Goal: Information Seeking & Learning: Learn about a topic

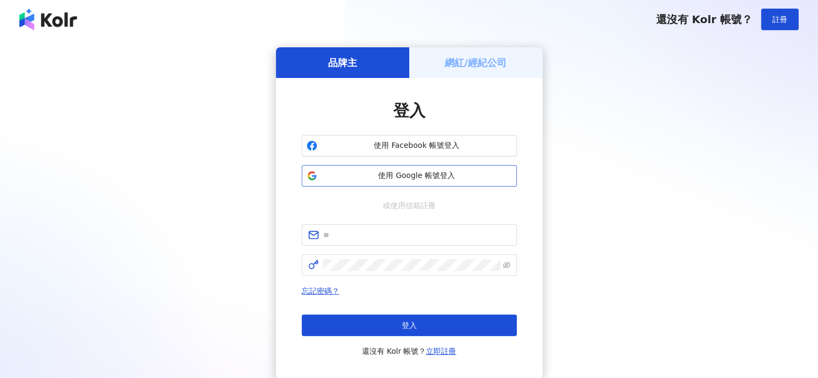
click at [350, 171] on span "使用 Google 帳號登入" at bounding box center [417, 176] width 190 height 11
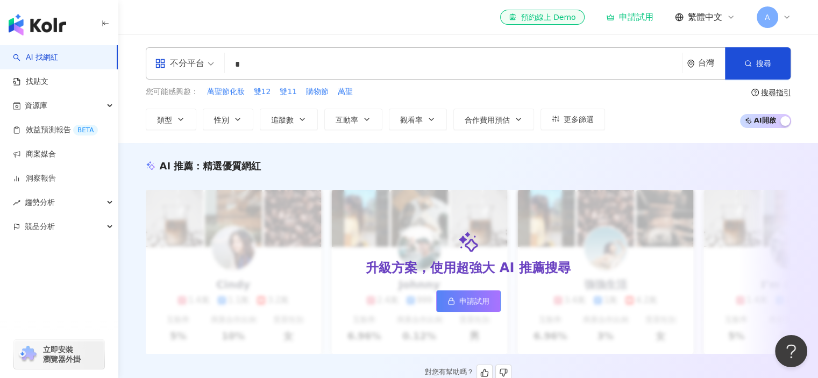
type input "*"
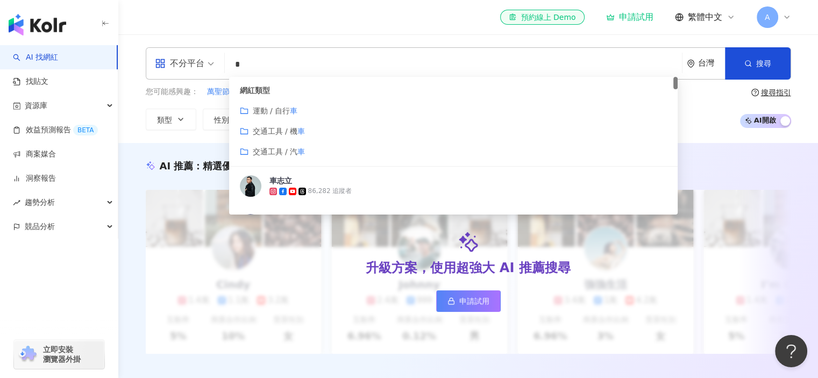
click at [273, 148] on span "交通工具 / 汽" at bounding box center [275, 151] width 45 height 9
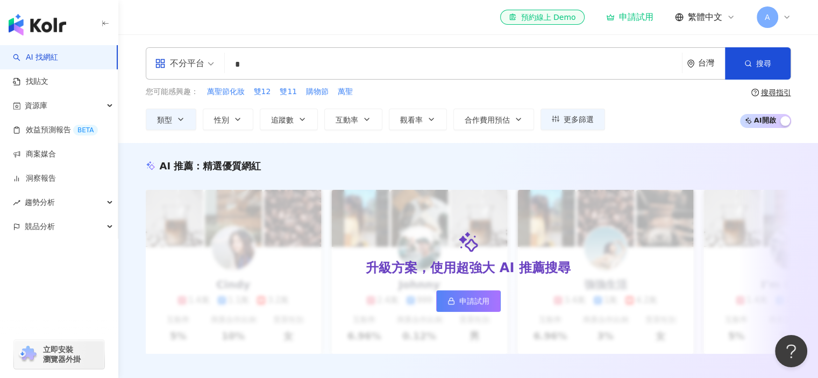
click at [307, 64] on input "*" at bounding box center [453, 64] width 449 height 20
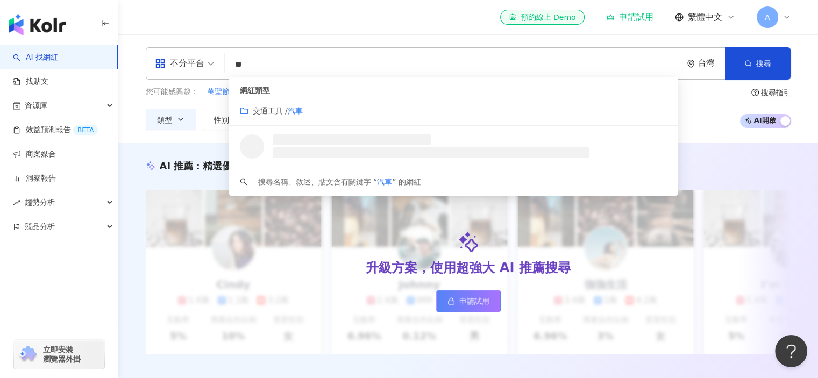
click at [319, 110] on div "交通工具 / 汽車" at bounding box center [454, 111] width 428 height 12
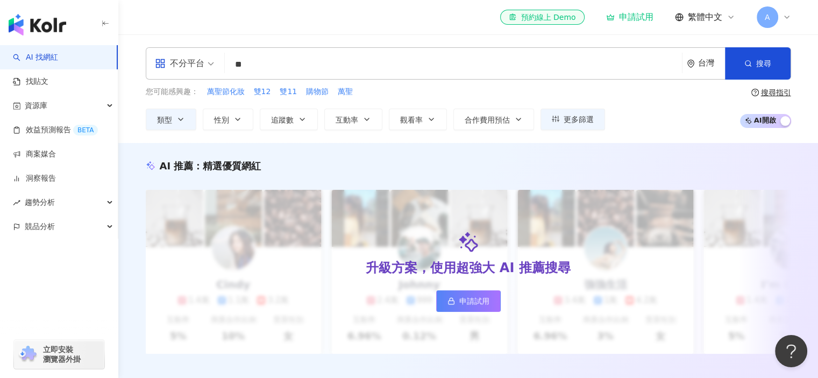
click at [200, 58] on div "不分平台" at bounding box center [179, 63] width 49 height 17
type input "**"
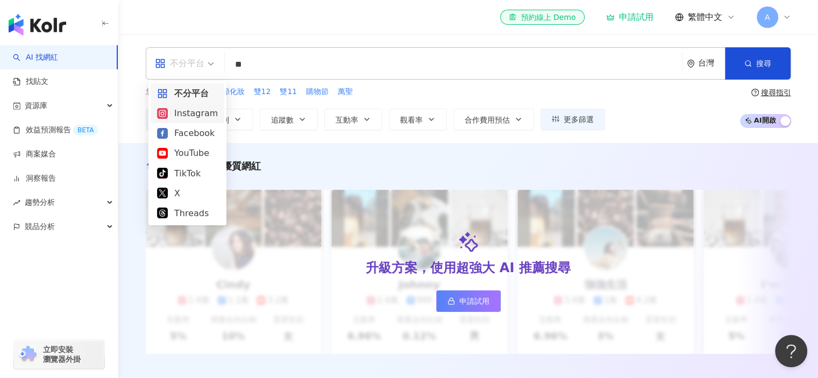
click at [191, 113] on div "Instagram" at bounding box center [187, 112] width 61 height 13
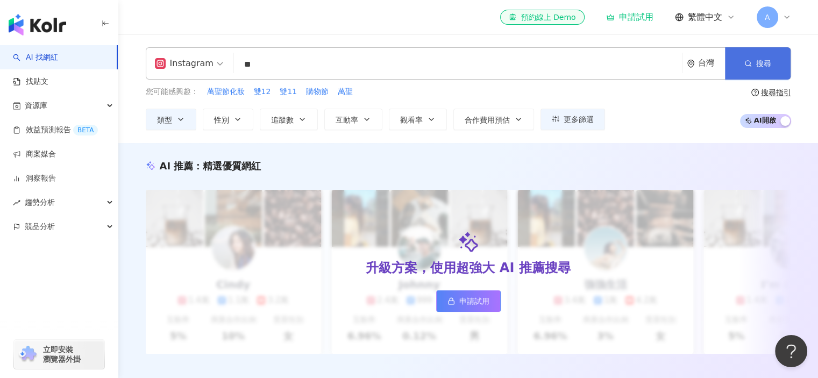
click at [730, 64] on button "搜尋" at bounding box center [758, 63] width 66 height 32
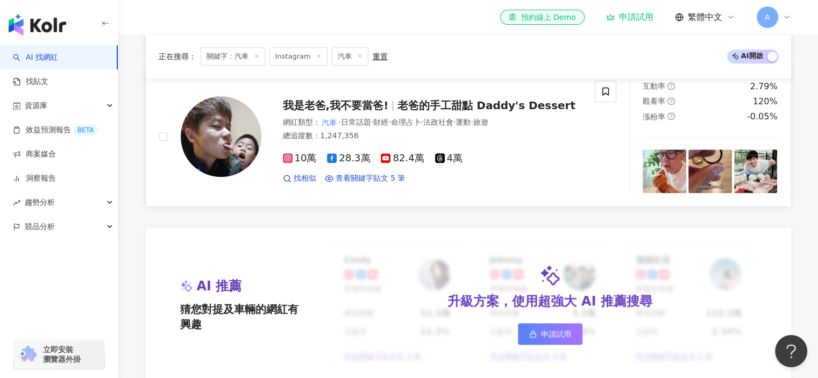
scroll to position [807, 0]
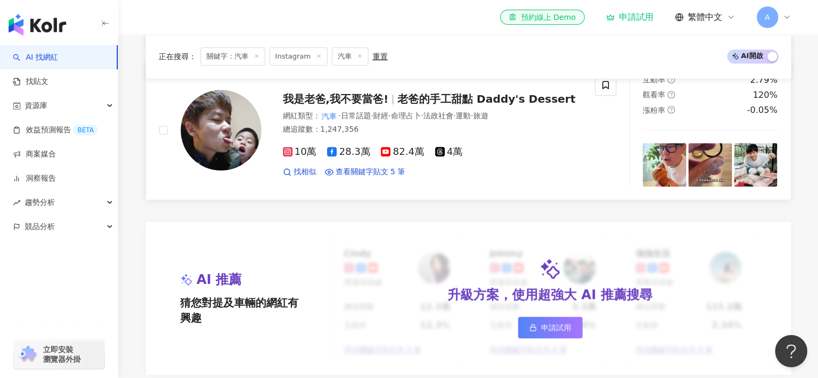
click at [359, 105] on span "我是老爸,我不要當爸!" at bounding box center [336, 99] width 106 height 13
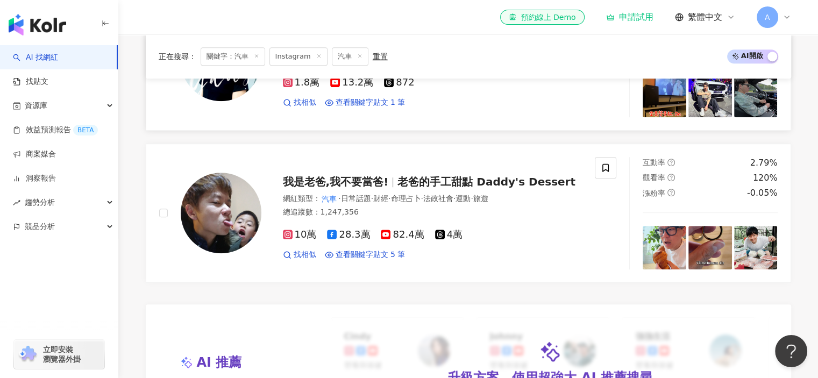
scroll to position [645, 0]
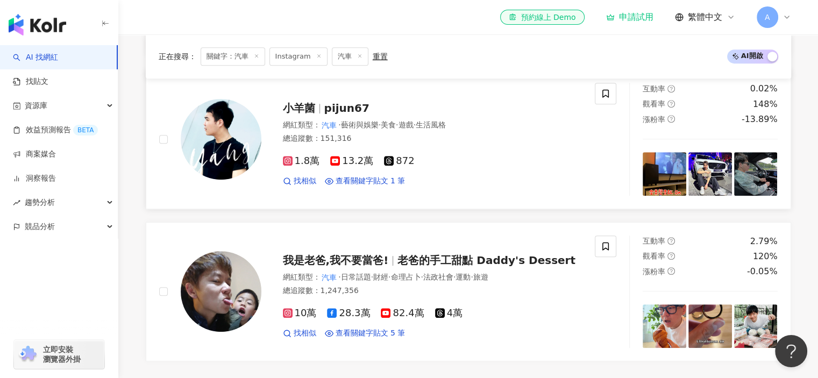
click at [297, 112] on span "小羊菌" at bounding box center [299, 108] width 32 height 13
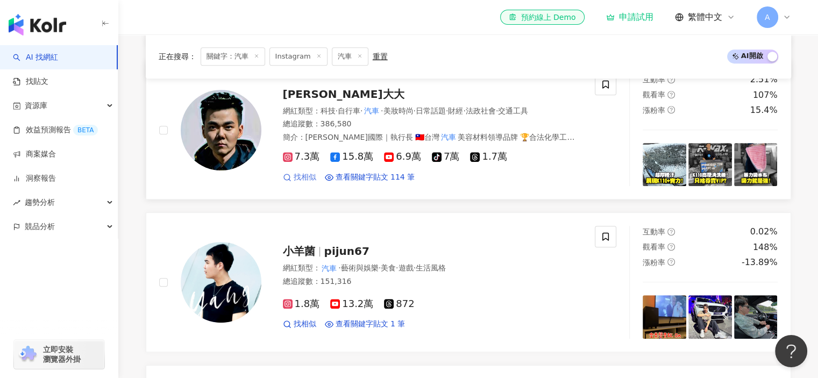
scroll to position [484, 0]
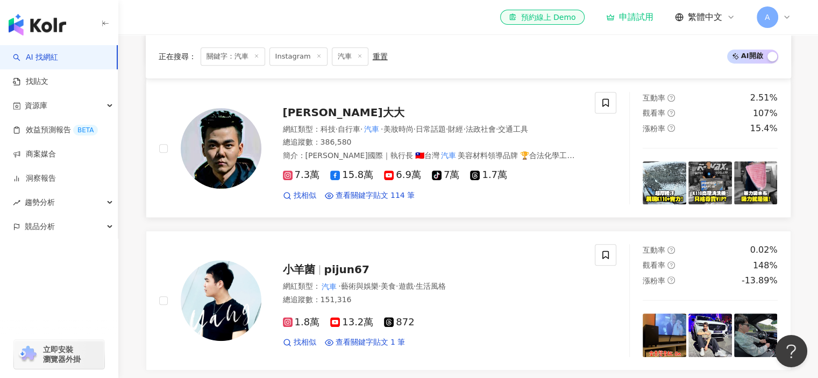
click at [297, 130] on div "網紅類型 ： 科技 · 自行車 · 汽車 · 美妝時尚 · 日常話題 · 財經 · 法政社會 · 交通工具" at bounding box center [433, 129] width 300 height 11
click at [317, 266] on div "小羊菌 pijun67 網紅類型 ： 汽車 · 藝術與娛樂 · 美食 · 遊戲 · 生活風格 總追蹤數 ： 151,316 1.8萬 13.2萬 872 找相…" at bounding box center [421, 300] width 321 height 94
click at [790, 20] on icon at bounding box center [787, 17] width 9 height 9
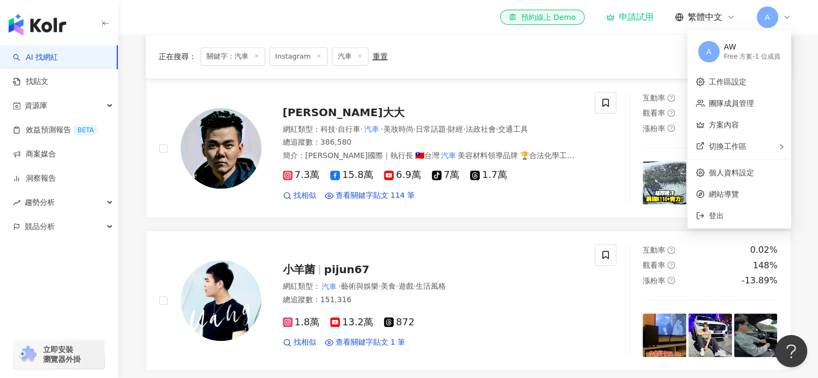
click at [791, 20] on div "el-icon-cs 預約線上 Demo 申請試用 繁體中文 A" at bounding box center [468, 17] width 688 height 34
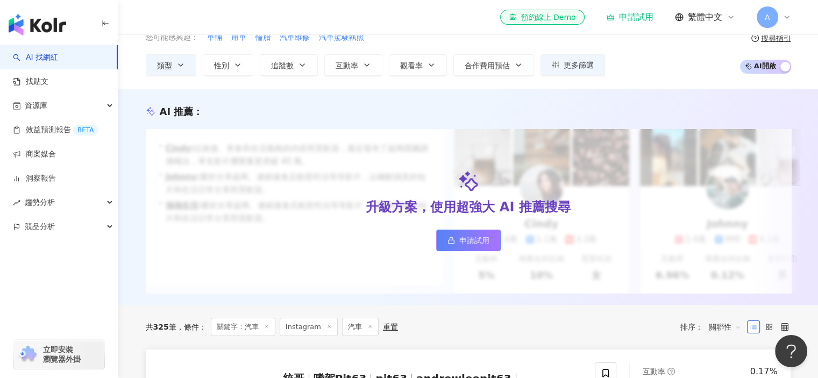
scroll to position [54, 0]
click at [768, 68] on span "AI 開啟 AI 關閉" at bounding box center [765, 67] width 51 height 14
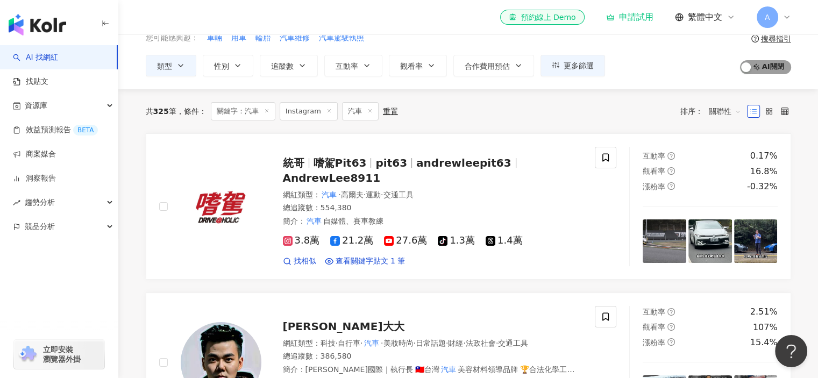
click at [768, 72] on span "AI 開啟 AI 關閉" at bounding box center [765, 67] width 51 height 14
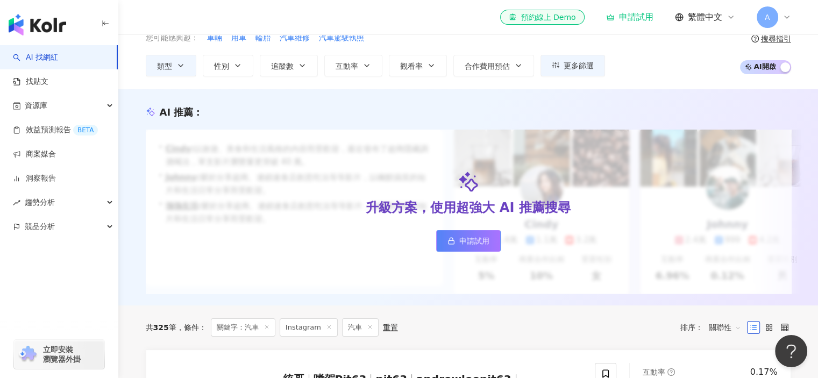
click at [766, 68] on span "AI 開啟 AI 關閉" at bounding box center [765, 67] width 51 height 14
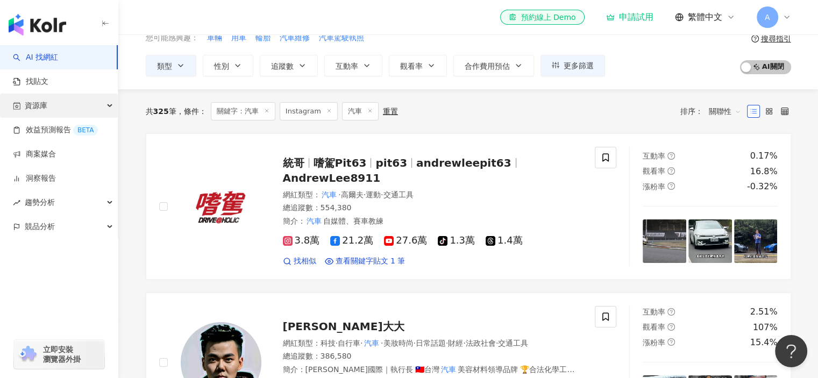
click at [84, 110] on div "資源庫" at bounding box center [59, 106] width 118 height 24
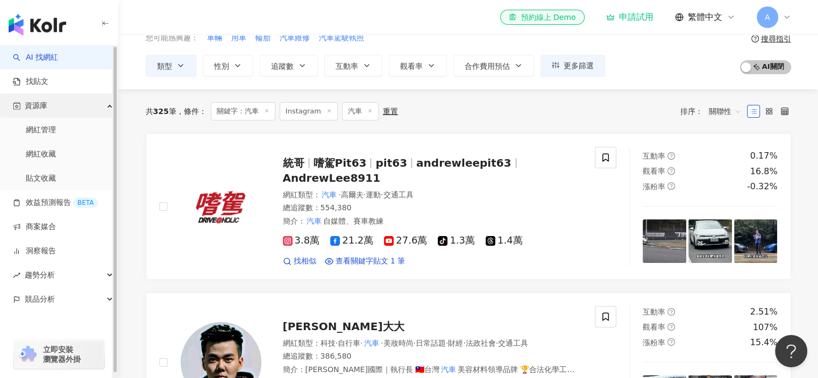
click at [84, 110] on div "資源庫" at bounding box center [59, 106] width 118 height 24
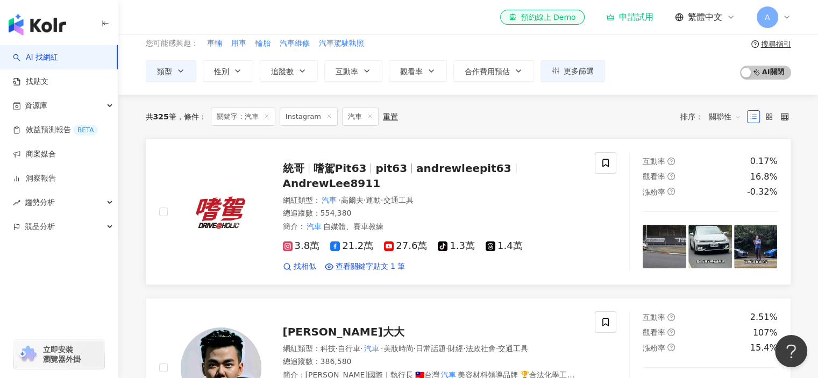
scroll to position [0, 0]
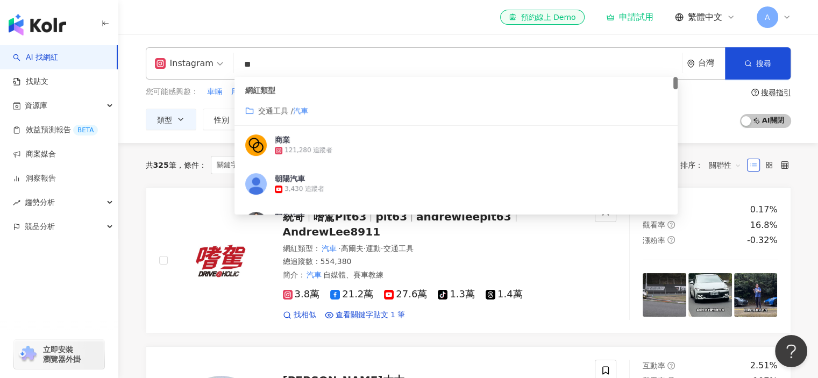
drag, startPoint x: 306, startPoint y: 65, endPoint x: 205, endPoint y: 65, distance: 100.6
click at [205, 65] on div "Instagram ** 台灣 搜尋 customizedTag 網紅類型 交通工具 / 汽車 商業 121,280 追蹤者 朝陽汽車 3,430 追蹤者 阿…" at bounding box center [468, 63] width 645 height 32
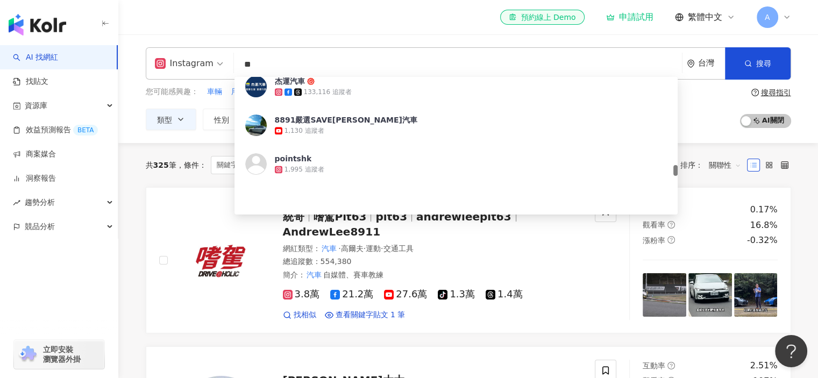
scroll to position [1345, 0]
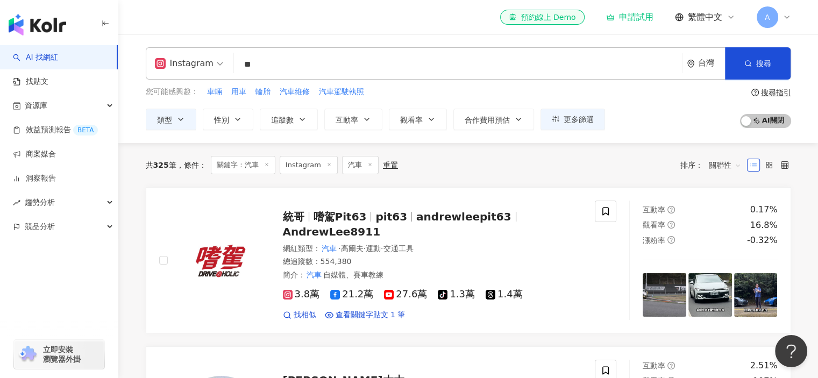
click at [168, 181] on div "共 325 筆 條件 ： 關鍵字：汽車 Instagram 汽車 重置 排序： 關聯性" at bounding box center [468, 165] width 645 height 44
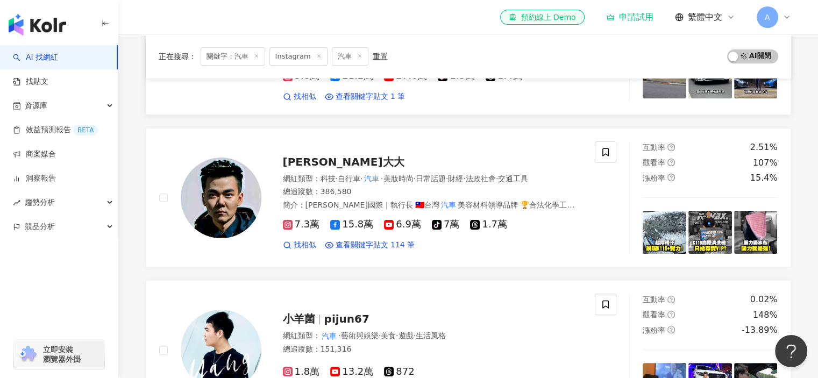
scroll to position [0, 0]
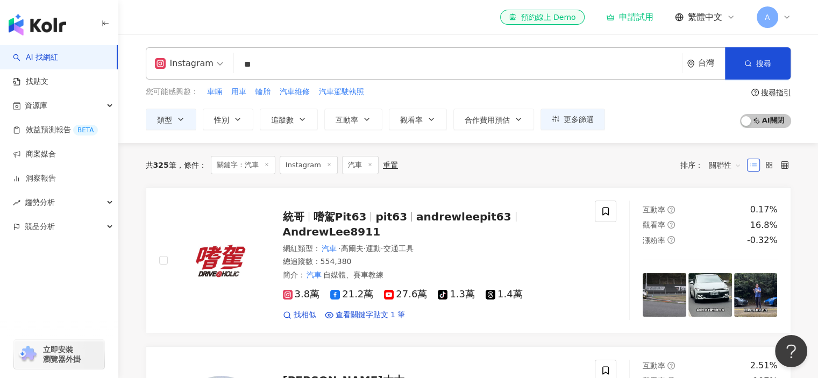
click at [39, 24] on img "button" at bounding box center [38, 25] width 58 height 22
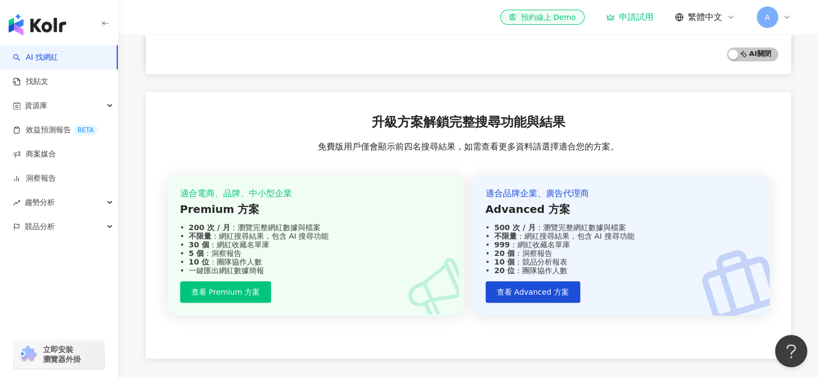
scroll to position [877, 0]
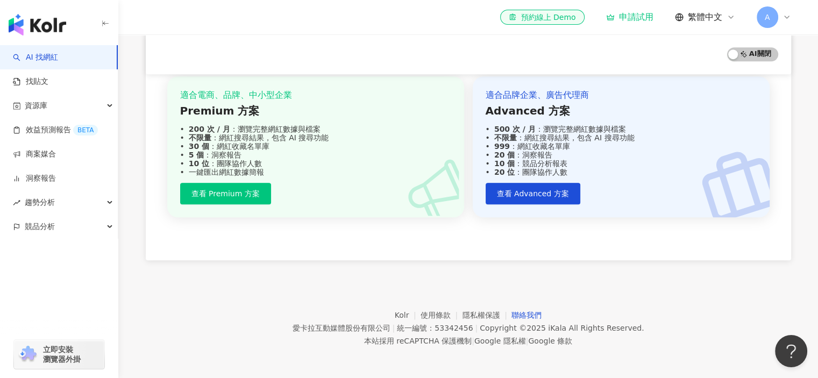
click at [519, 311] on link "聯絡我們" at bounding box center [527, 315] width 30 height 9
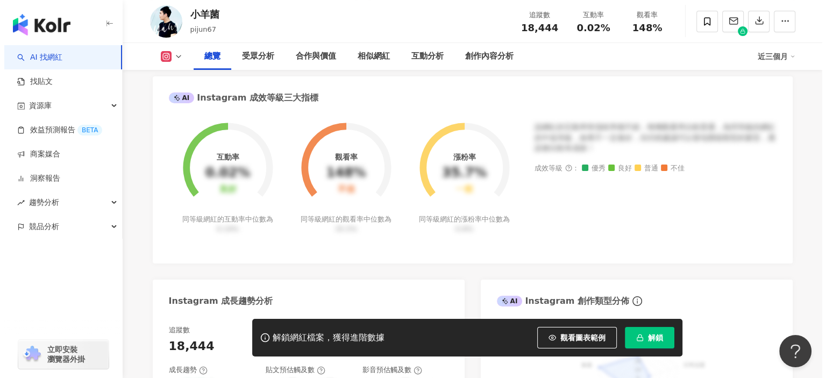
scroll to position [269, 0]
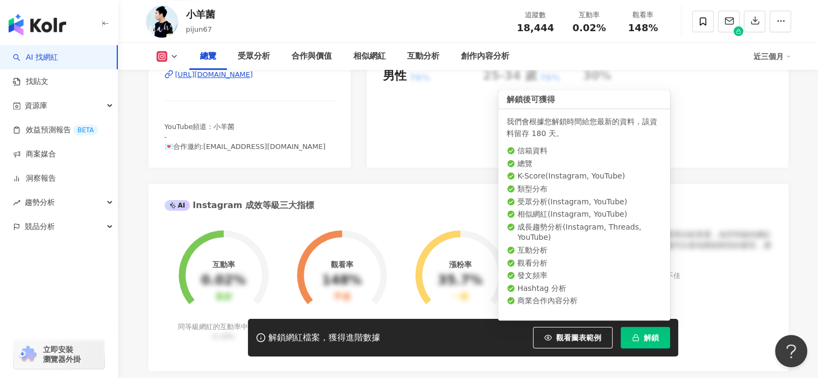
click at [634, 339] on icon "button" at bounding box center [636, 338] width 8 height 8
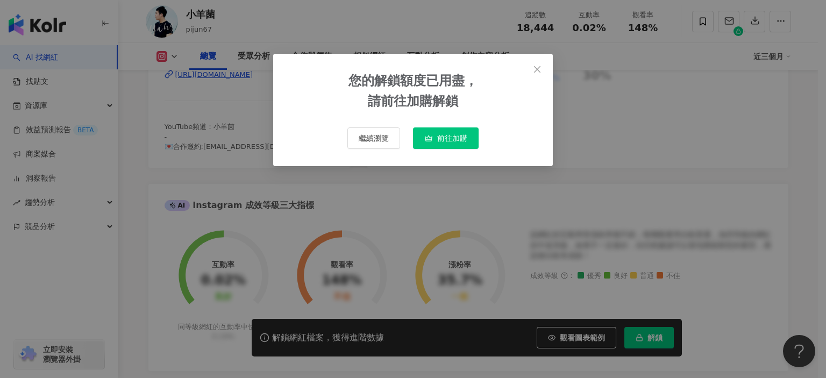
click at [430, 143] on span "button" at bounding box center [428, 138] width 9 height 9
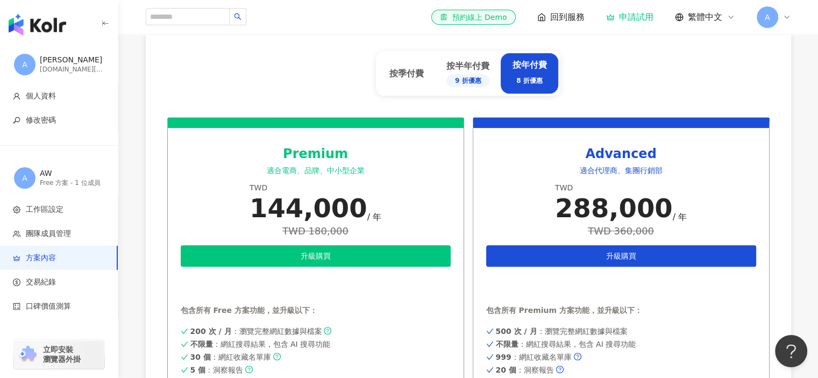
scroll to position [430, 0]
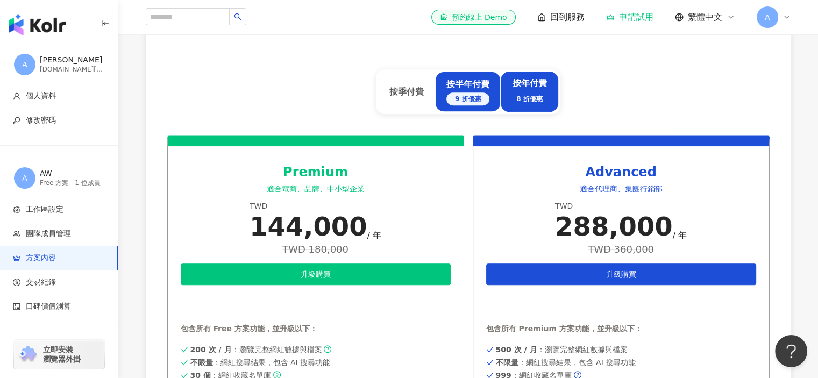
click at [471, 90] on div "按半年付費 9 折優惠" at bounding box center [467, 92] width 43 height 27
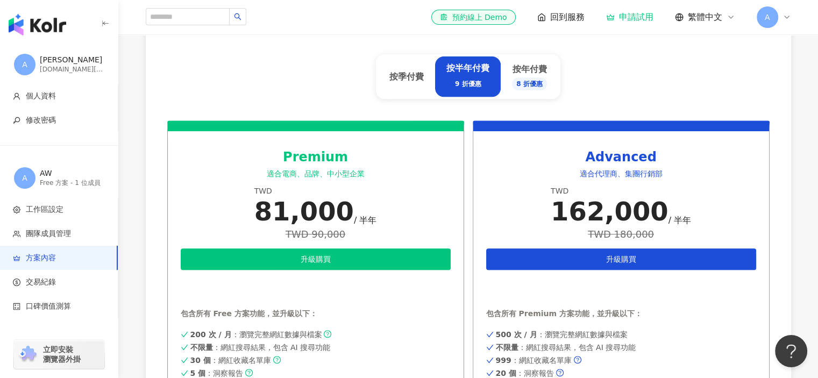
scroll to position [377, 0]
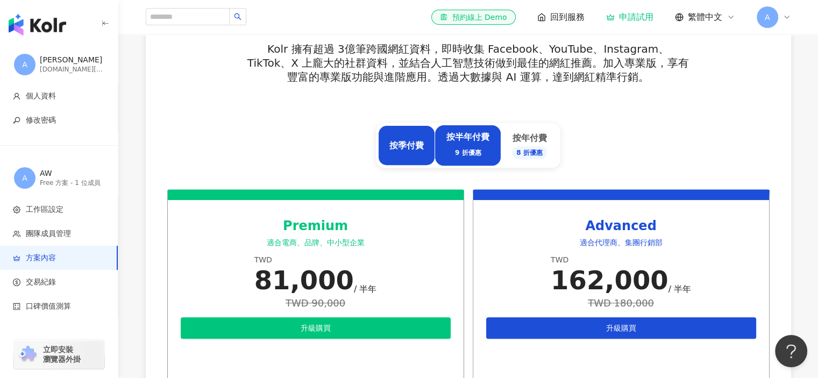
click at [407, 148] on div "按季付費" at bounding box center [406, 146] width 34 height 12
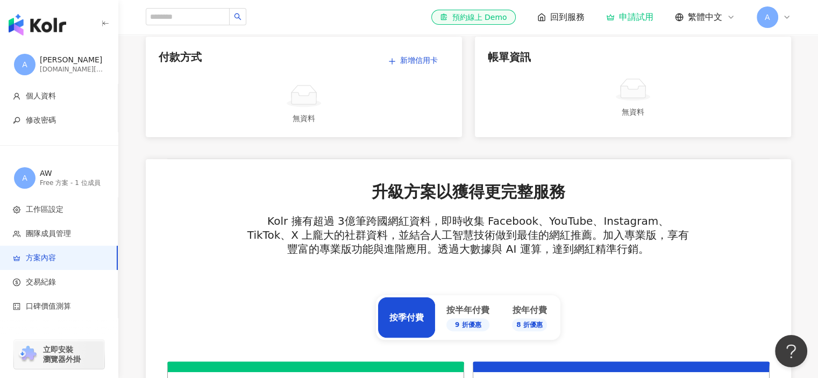
scroll to position [0, 0]
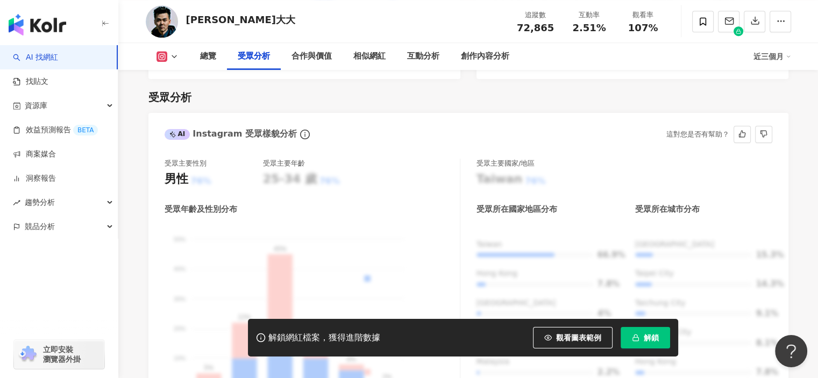
scroll to position [1022, 0]
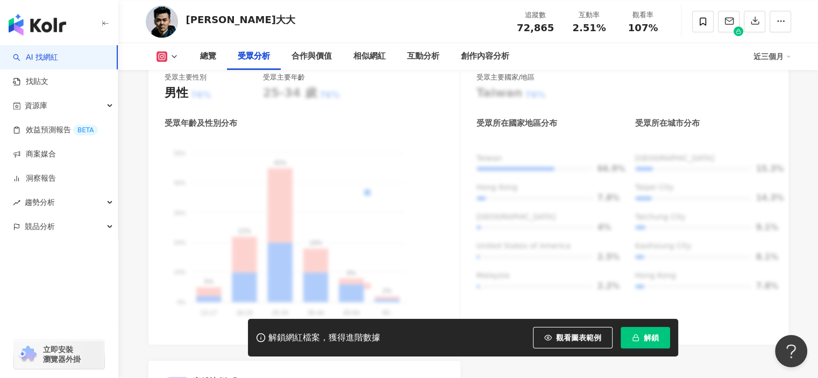
click at [392, 212] on div "受眾年齡及性別分布 男性 女性 50% 50% 40% 40% 30% 30% 20% 20% 10% 10% 0% 0% 5% 22% 45% 18% 8%…" at bounding box center [312, 223] width 295 height 211
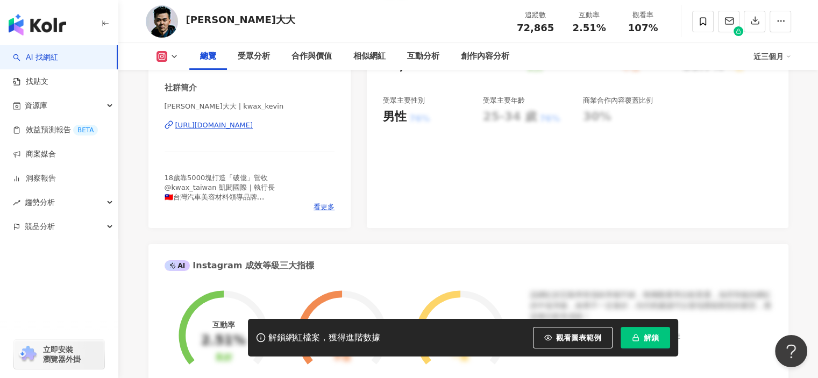
scroll to position [161, 0]
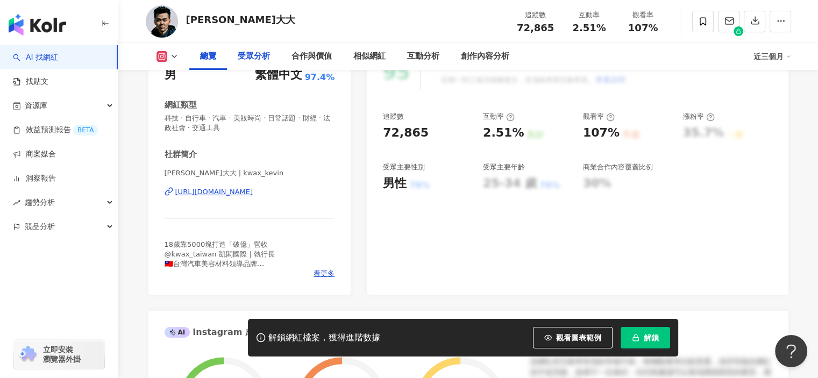
click at [259, 58] on div "受眾分析" at bounding box center [254, 56] width 32 height 13
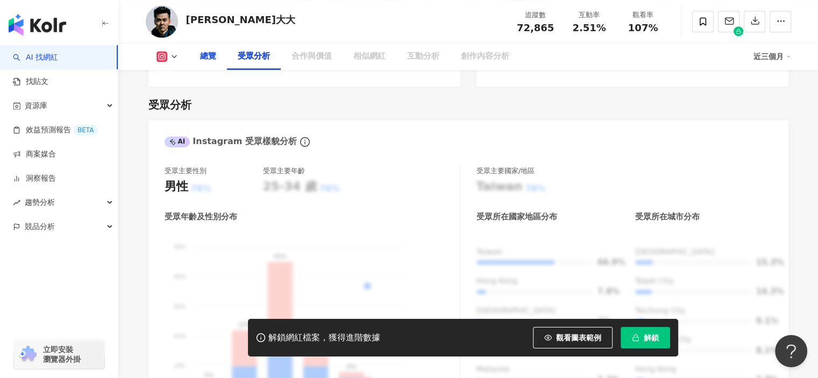
click at [217, 53] on div "總覽" at bounding box center [208, 56] width 38 height 27
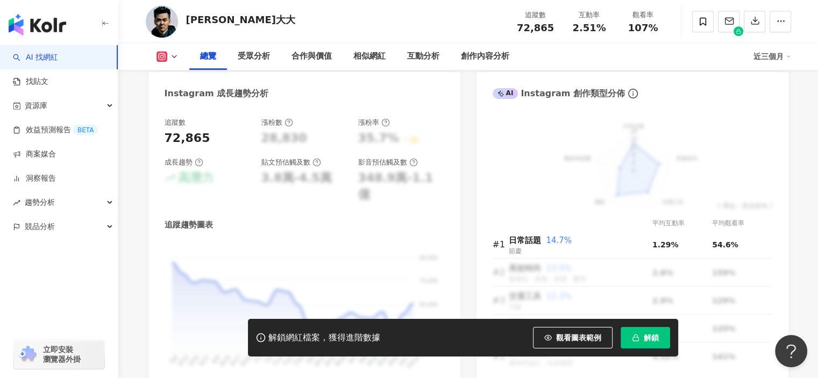
scroll to position [550, 0]
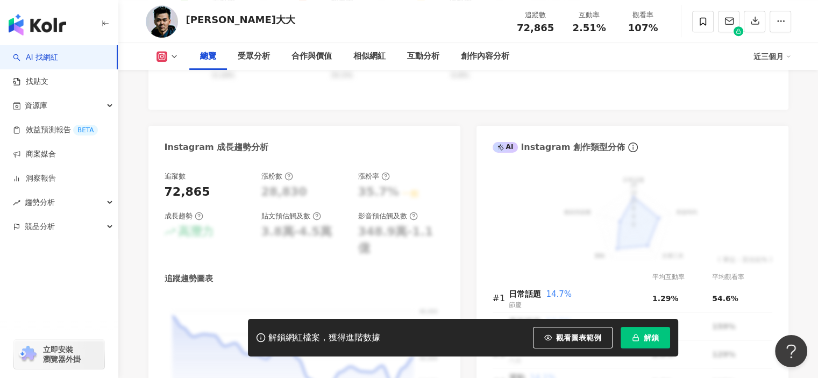
scroll to position [928, 0]
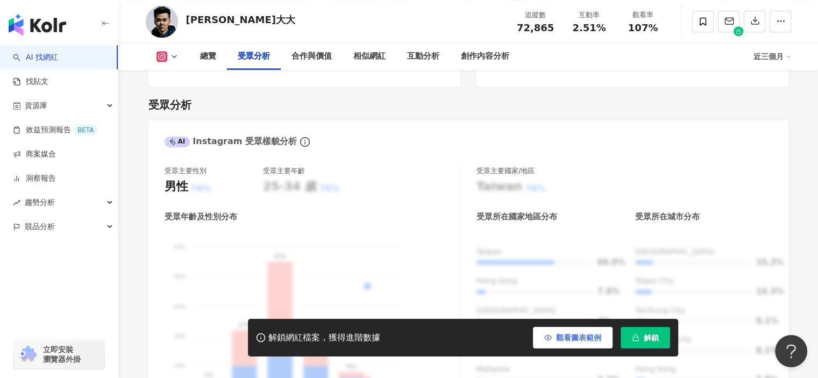
click at [580, 331] on button "觀看圖表範例" at bounding box center [573, 338] width 80 height 22
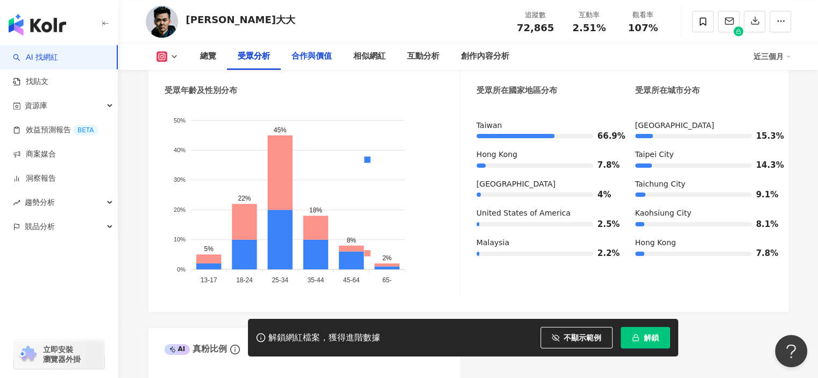
scroll to position [1036, 0]
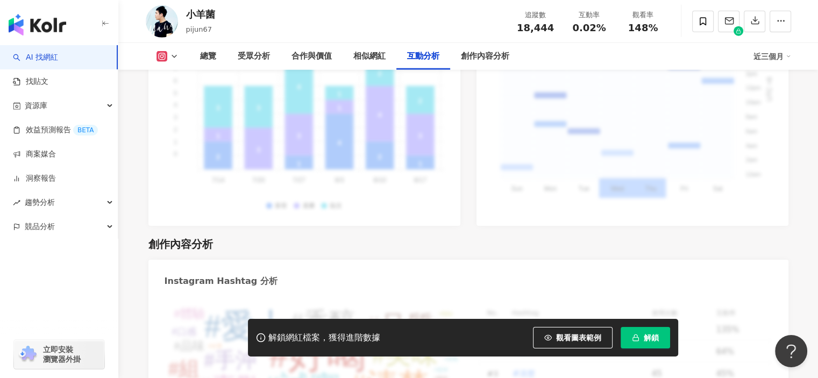
scroll to position [2904, 0]
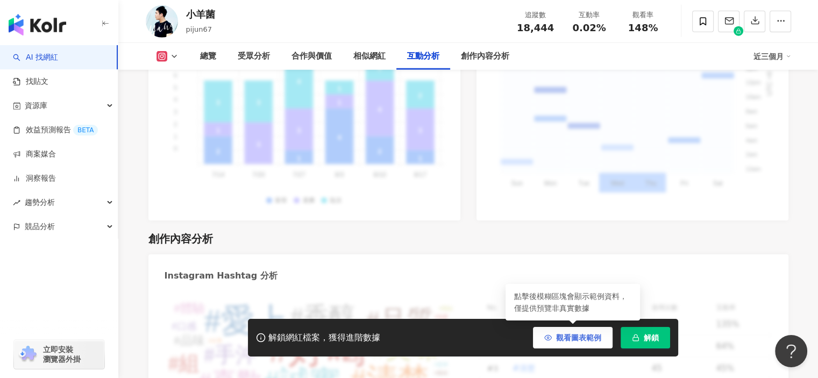
click at [574, 333] on span "觀看圖表範例" at bounding box center [578, 337] width 45 height 9
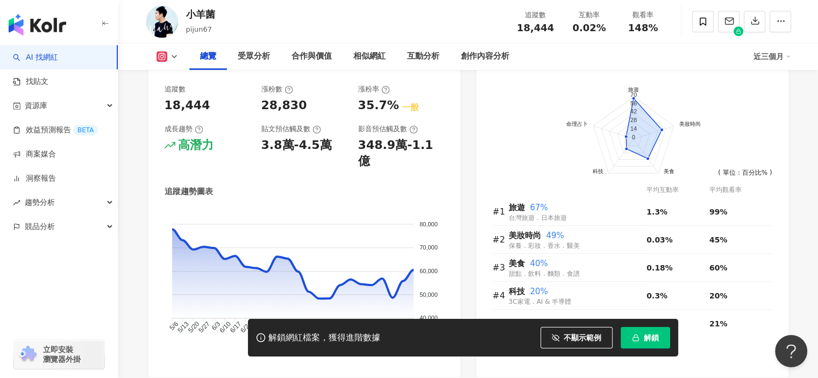
scroll to position [592, 0]
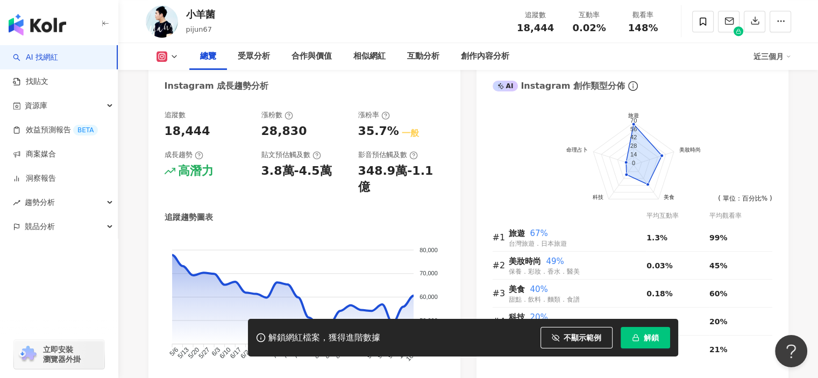
click at [762, 54] on div "近三個月" at bounding box center [773, 56] width 38 height 17
click at [686, 53] on div "總覽 受眾分析 合作與價值 相似網紅 互動分析 創作內容分析" at bounding box center [471, 56] width 564 height 27
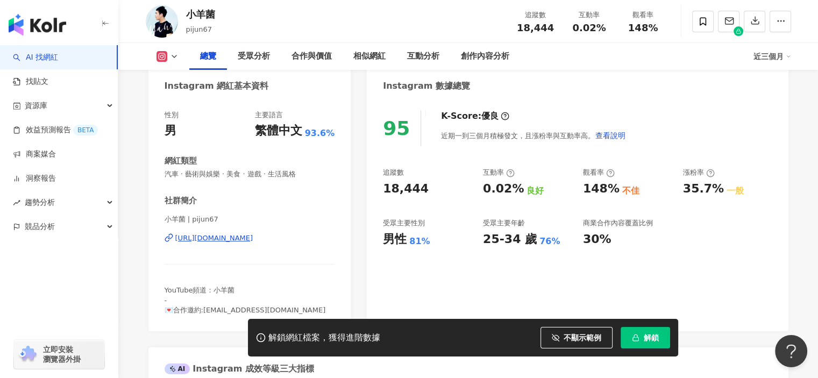
scroll to position [108, 0]
